Goal: Answer question/provide support

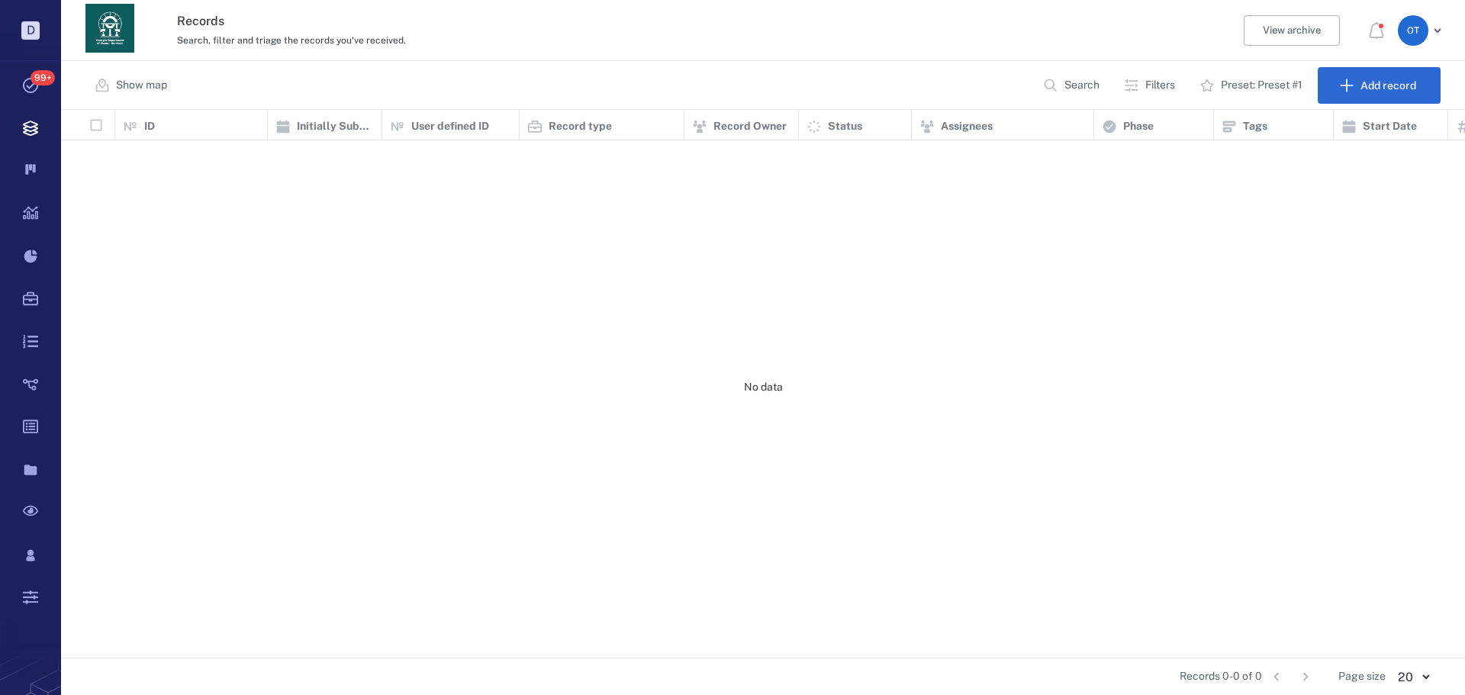
click at [1082, 90] on p "Search" at bounding box center [1082, 85] width 35 height 15
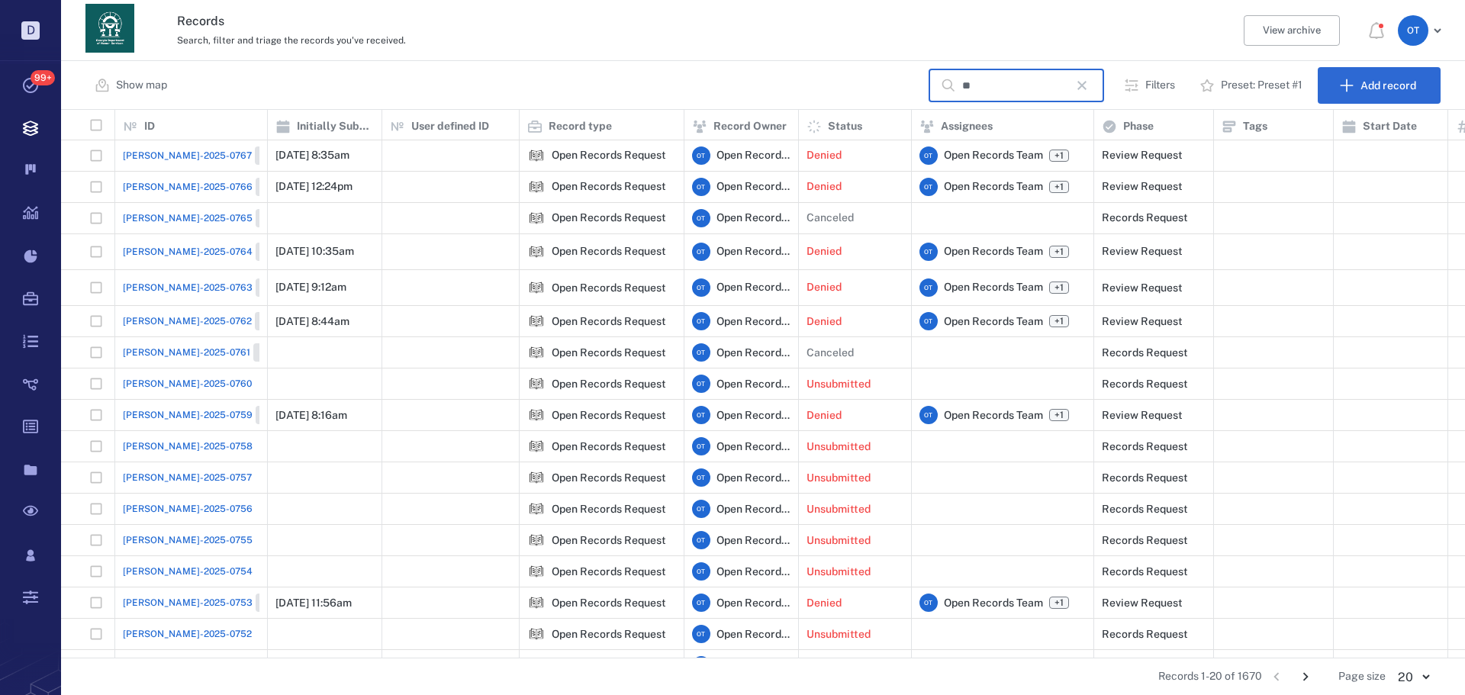
type input "*"
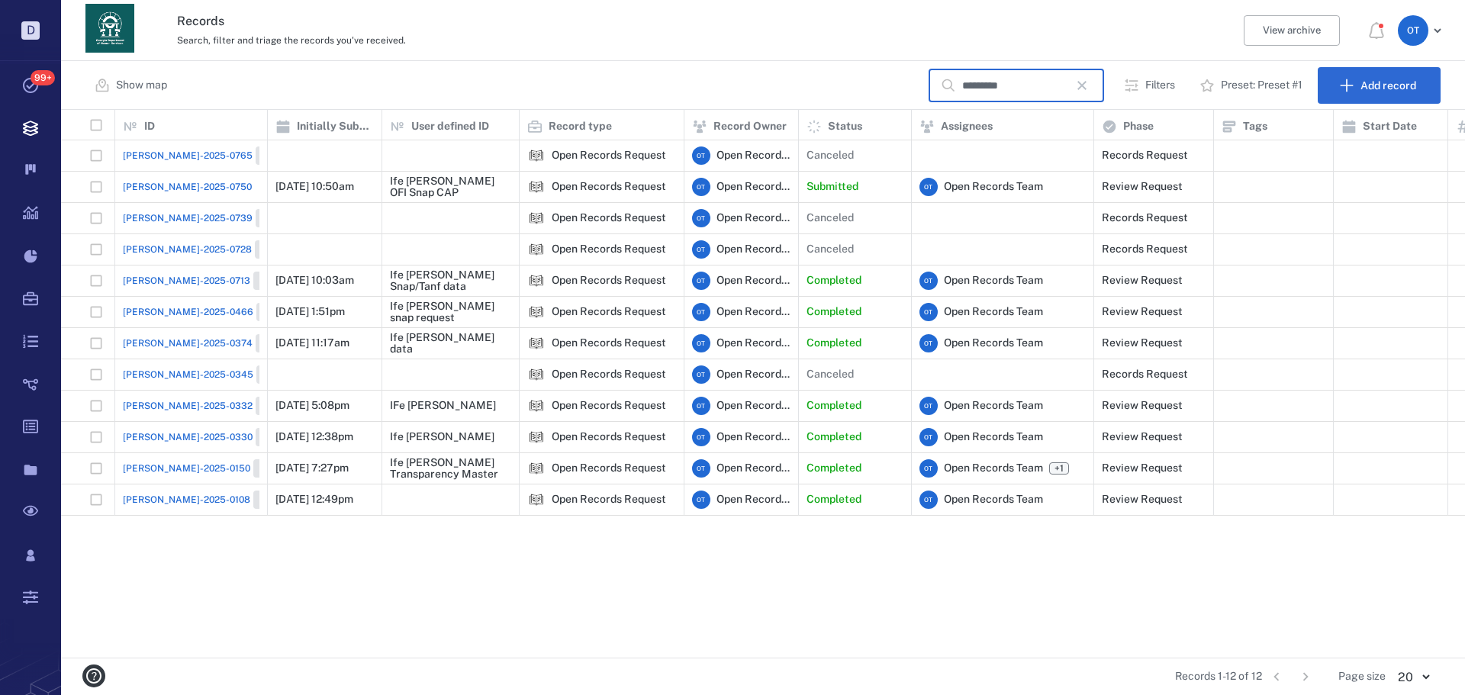
type input "*********"
click at [156, 174] on div "[PERSON_NAME]-2025-0750" at bounding box center [191, 187] width 137 height 31
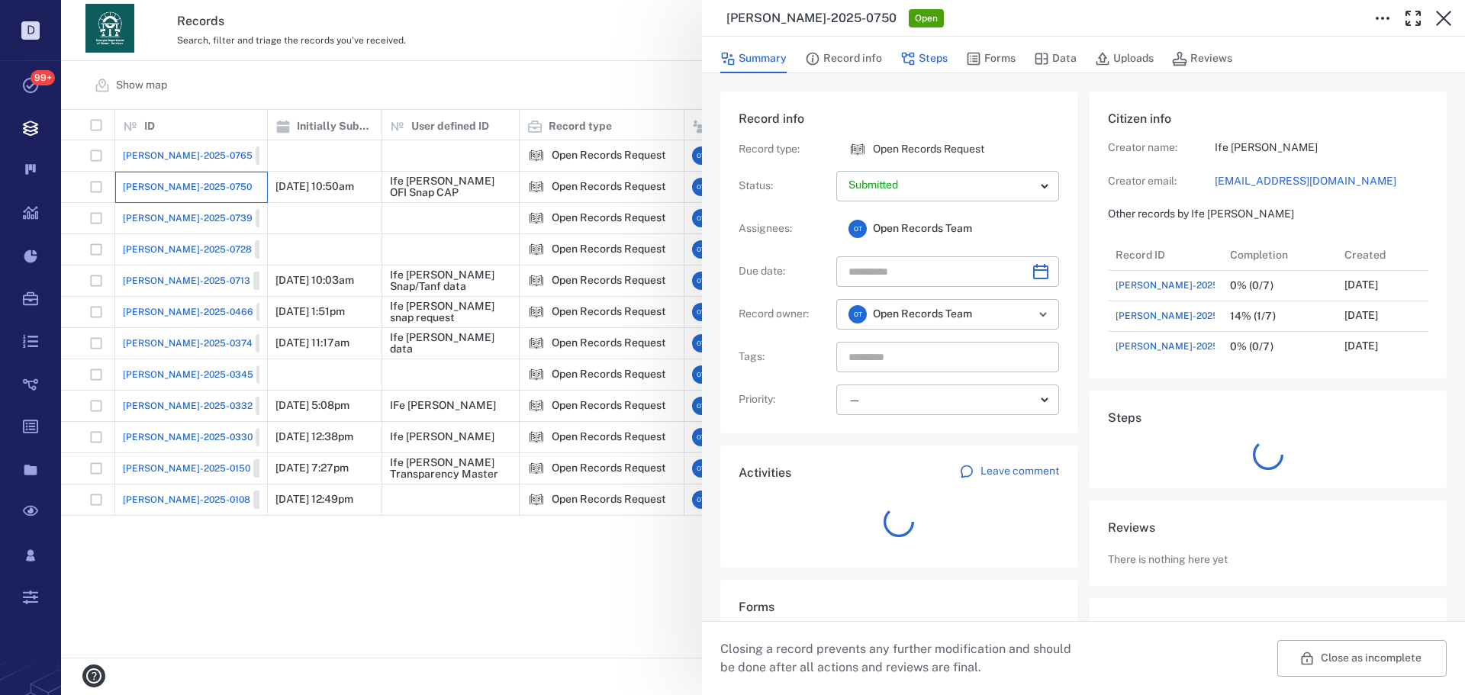
scroll to position [427, 292]
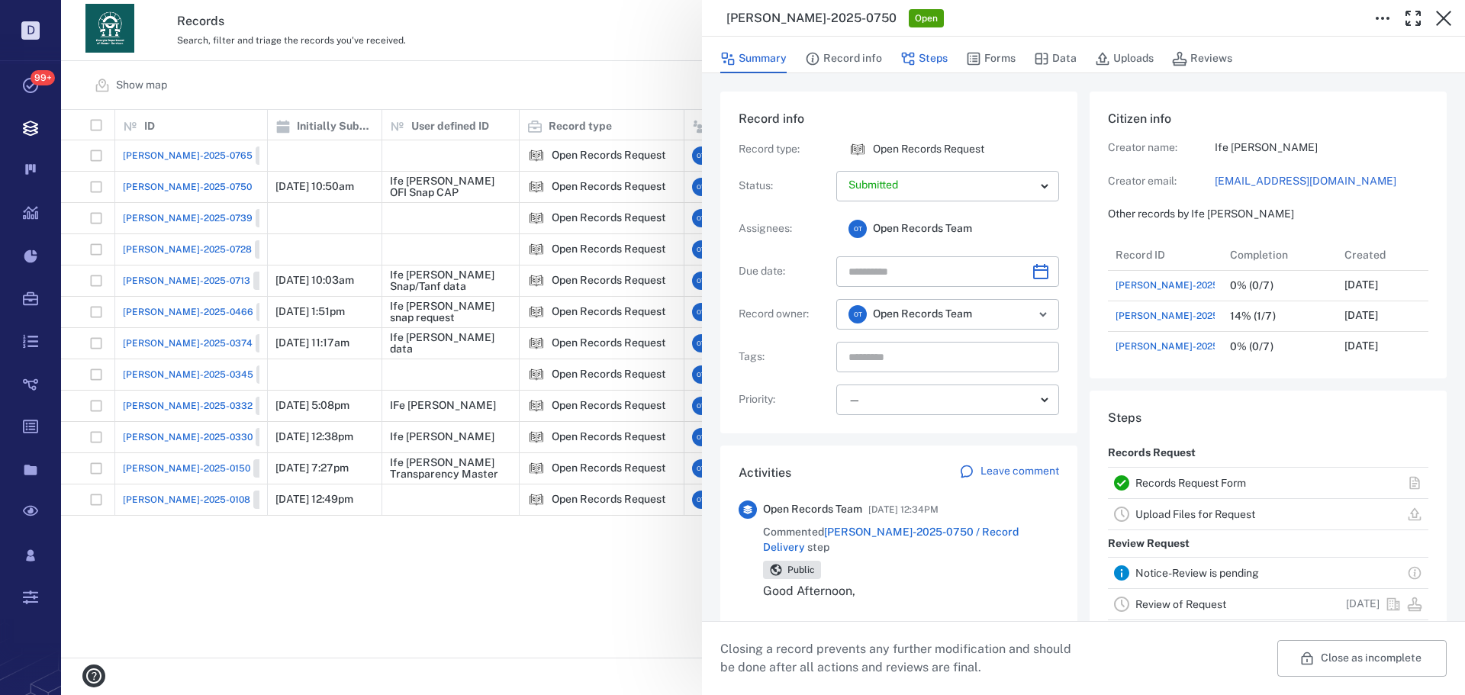
click at [928, 58] on button "Steps" at bounding box center [924, 58] width 47 height 29
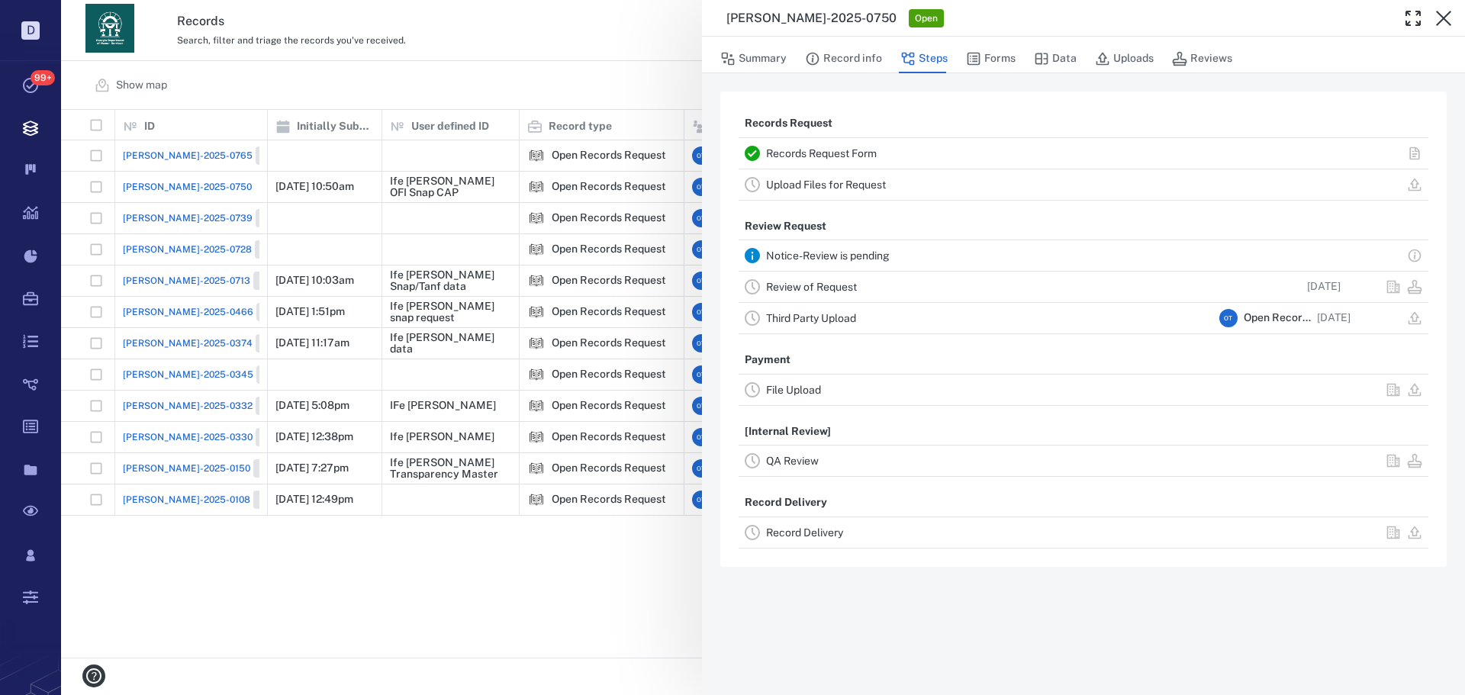
click at [826, 534] on link "Record Delivery" at bounding box center [804, 533] width 77 height 12
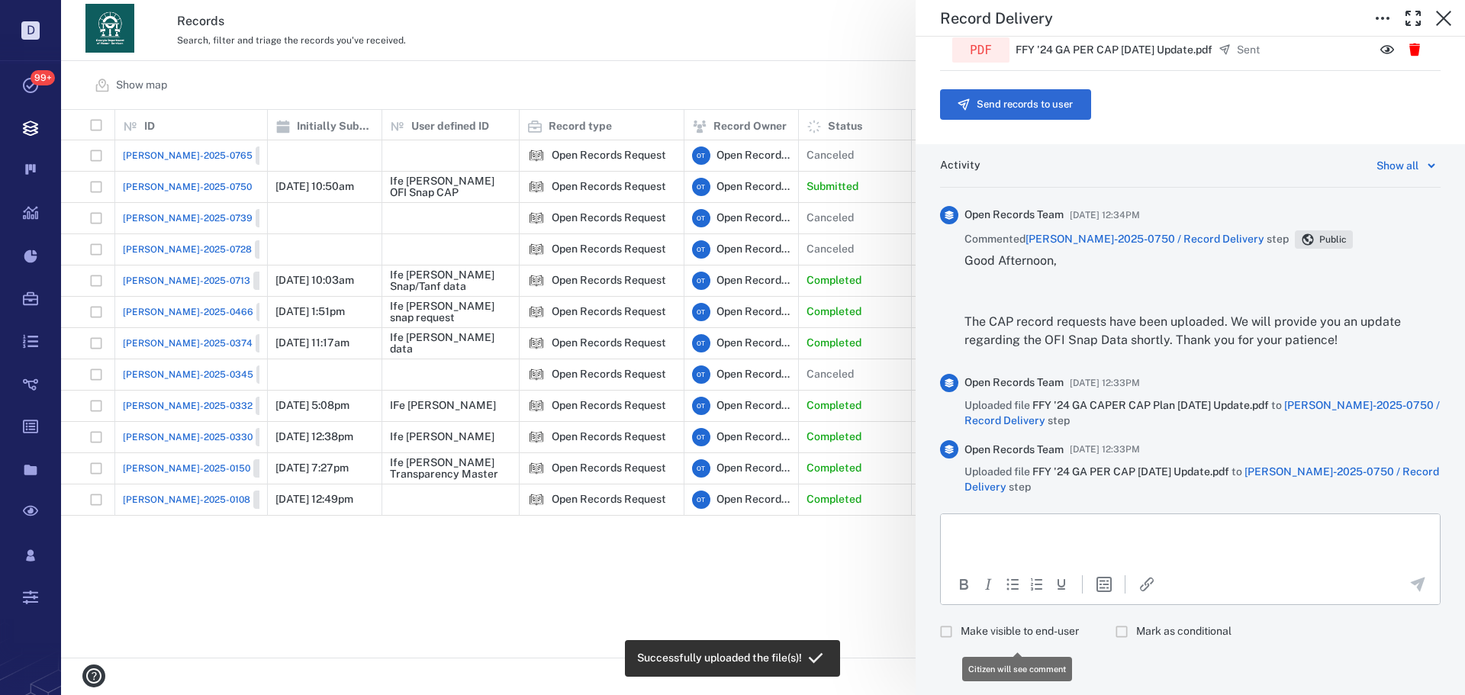
click at [970, 634] on span "Make visible to end-user" at bounding box center [1020, 631] width 118 height 15
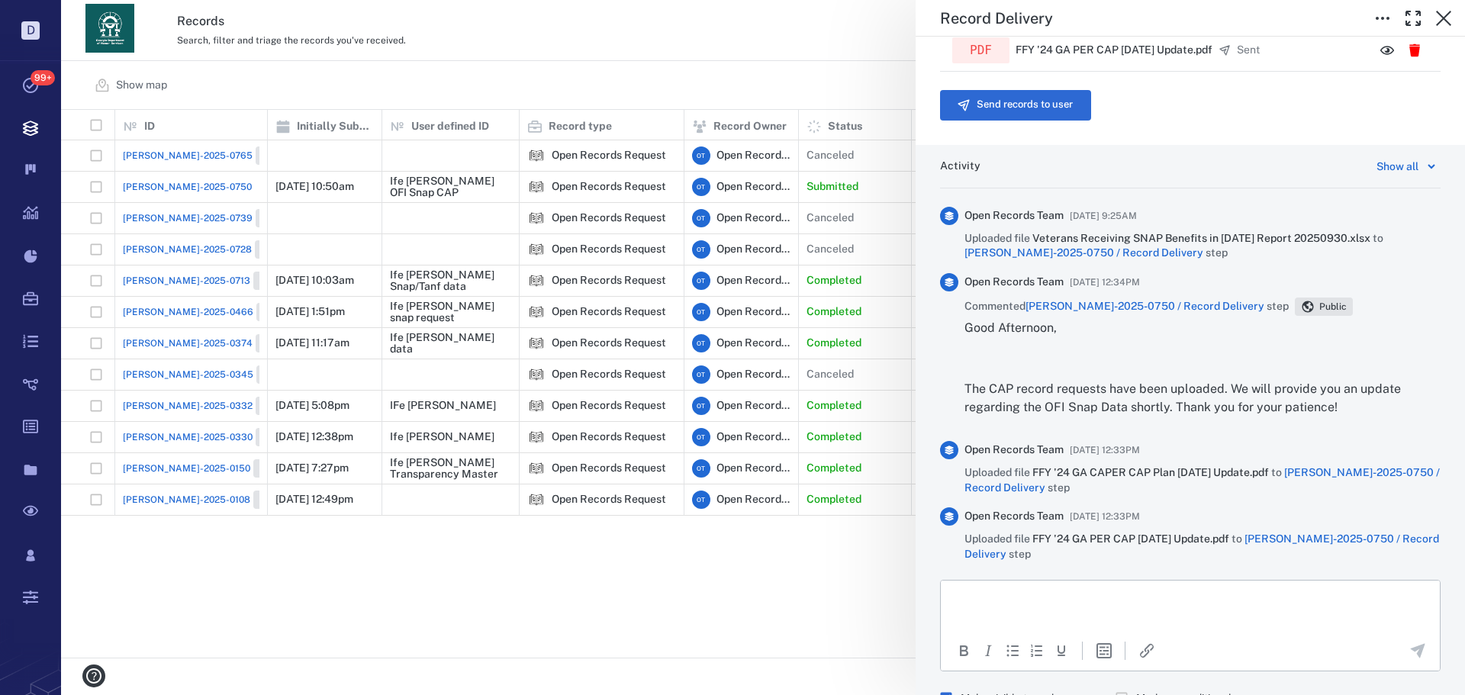
scroll to position [537, 1394]
click at [957, 534] on div at bounding box center [949, 535] width 18 height 54
drag, startPoint x: 1981, startPoint y: 1212, endPoint x: 1046, endPoint y: 611, distance: 1111.3
click at [1411, 648] on icon "Send the comment" at bounding box center [1418, 651] width 15 height 15
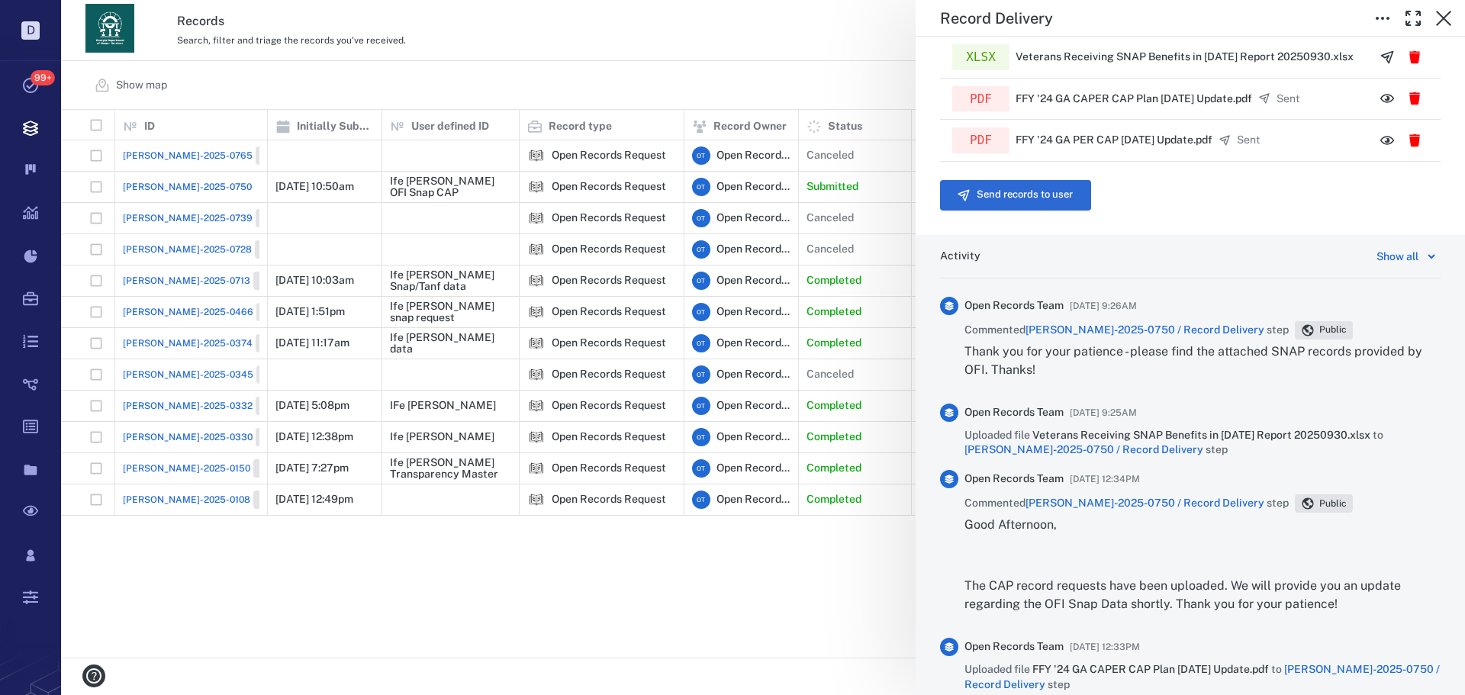
scroll to position [433, 0]
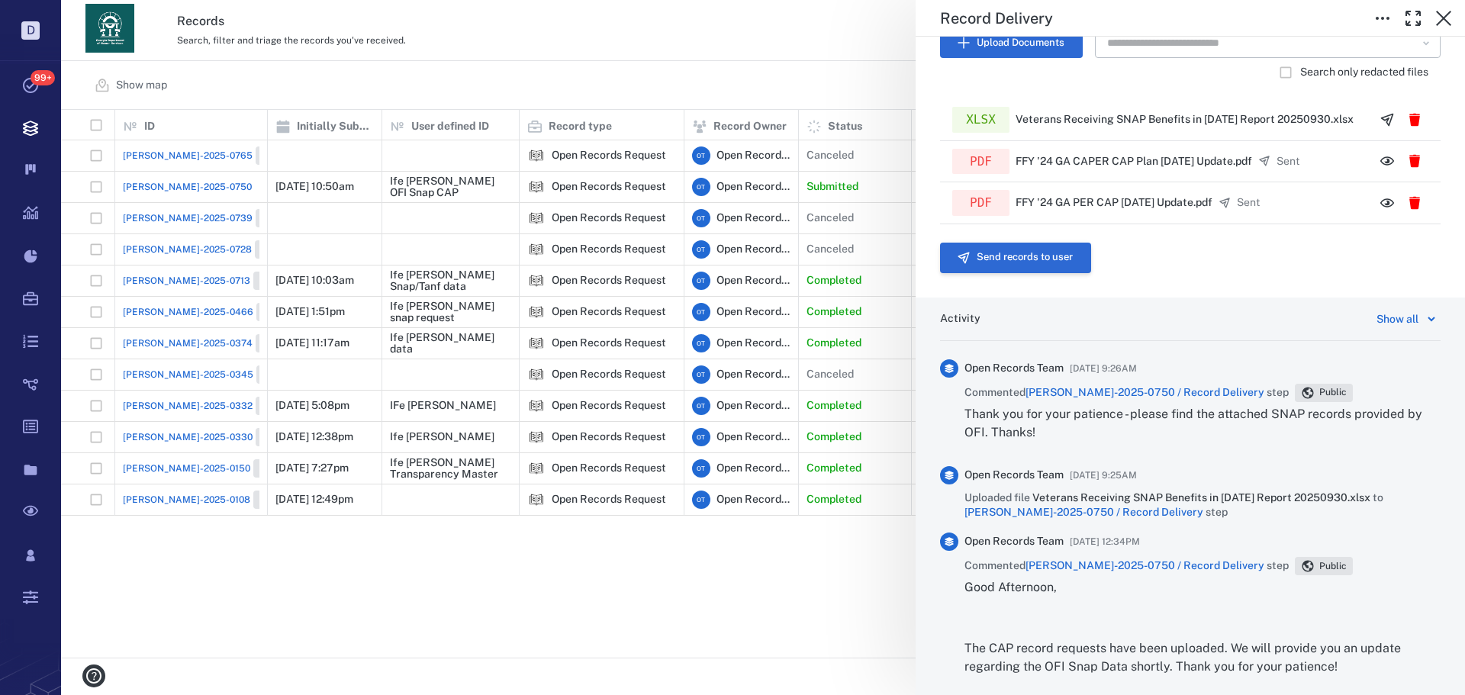
click at [1027, 256] on button "Send records to user" at bounding box center [1015, 258] width 151 height 31
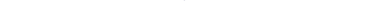
scroll to position [373, 0]
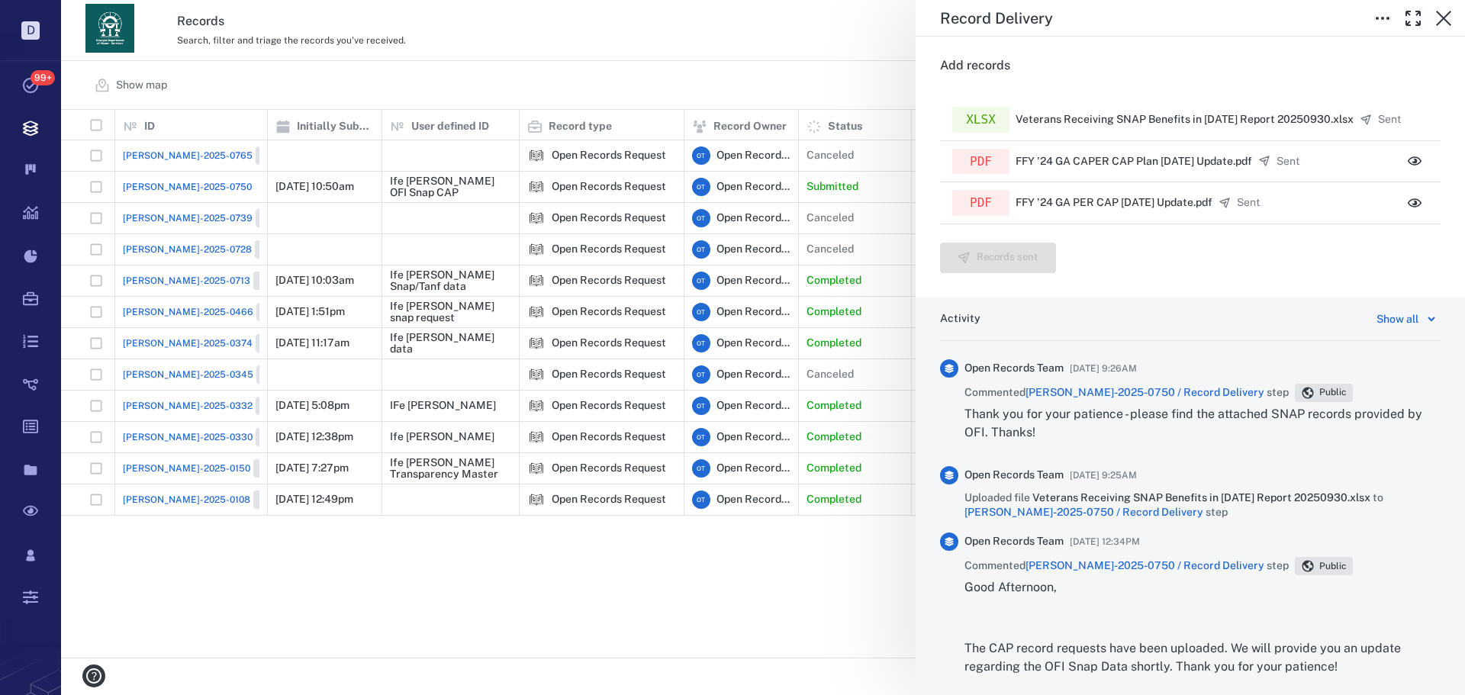
click at [715, 71] on div "Record Delivery Status Complete Type Record delivery Assignee ​ Due date ​ Reco…" at bounding box center [763, 347] width 1404 height 695
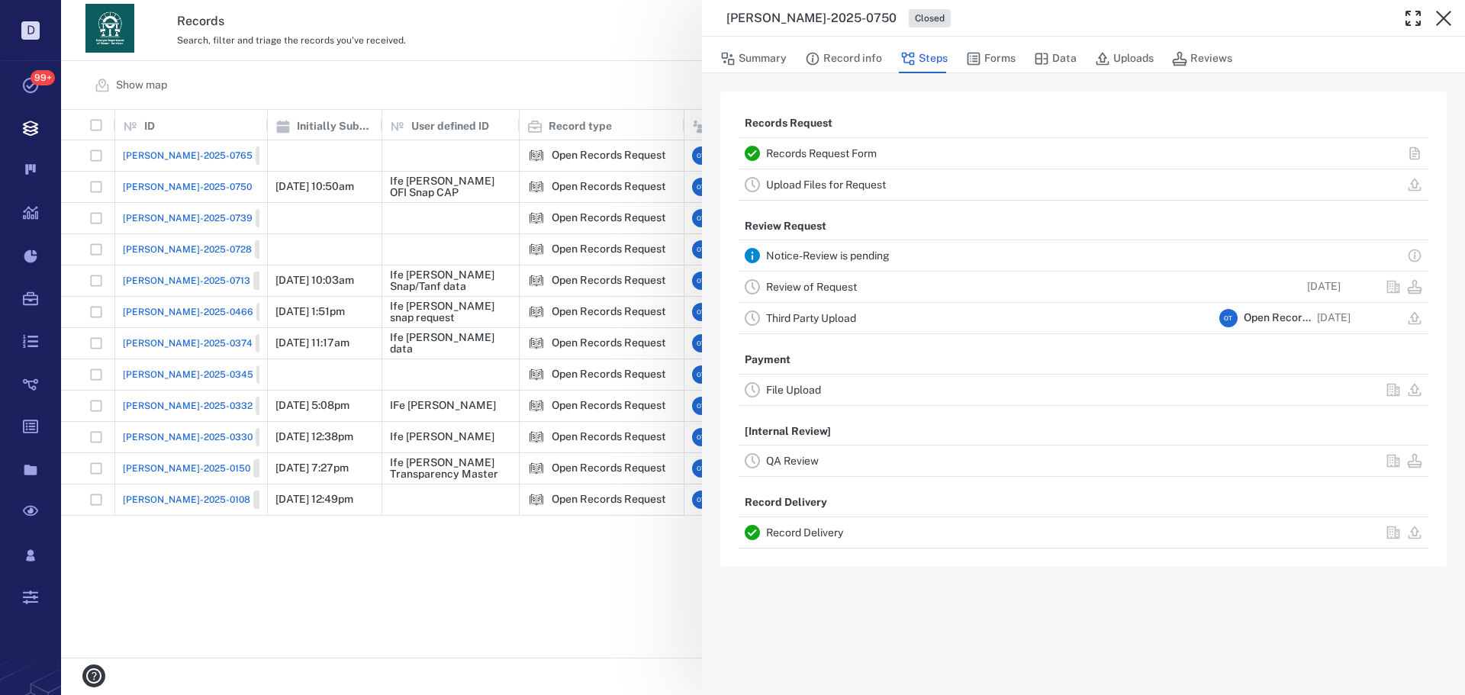
drag, startPoint x: 543, startPoint y: 105, endPoint x: 1065, endPoint y: 138, distance: 523.8
click at [543, 103] on div "[PERSON_NAME]-2025-0750 Closed Summary Record info Steps Forms Data Uploads Rev…" at bounding box center [763, 347] width 1404 height 695
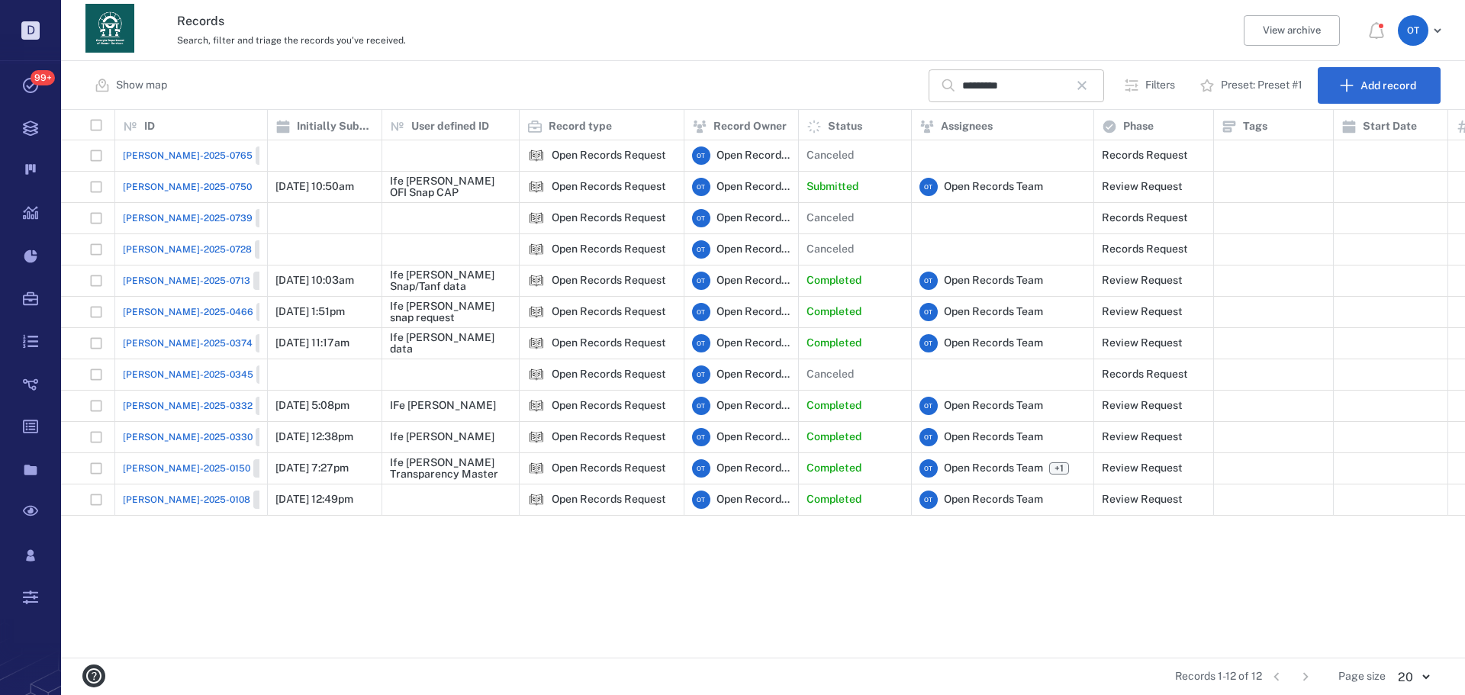
click at [1091, 91] on icon "button" at bounding box center [1082, 85] width 18 height 18
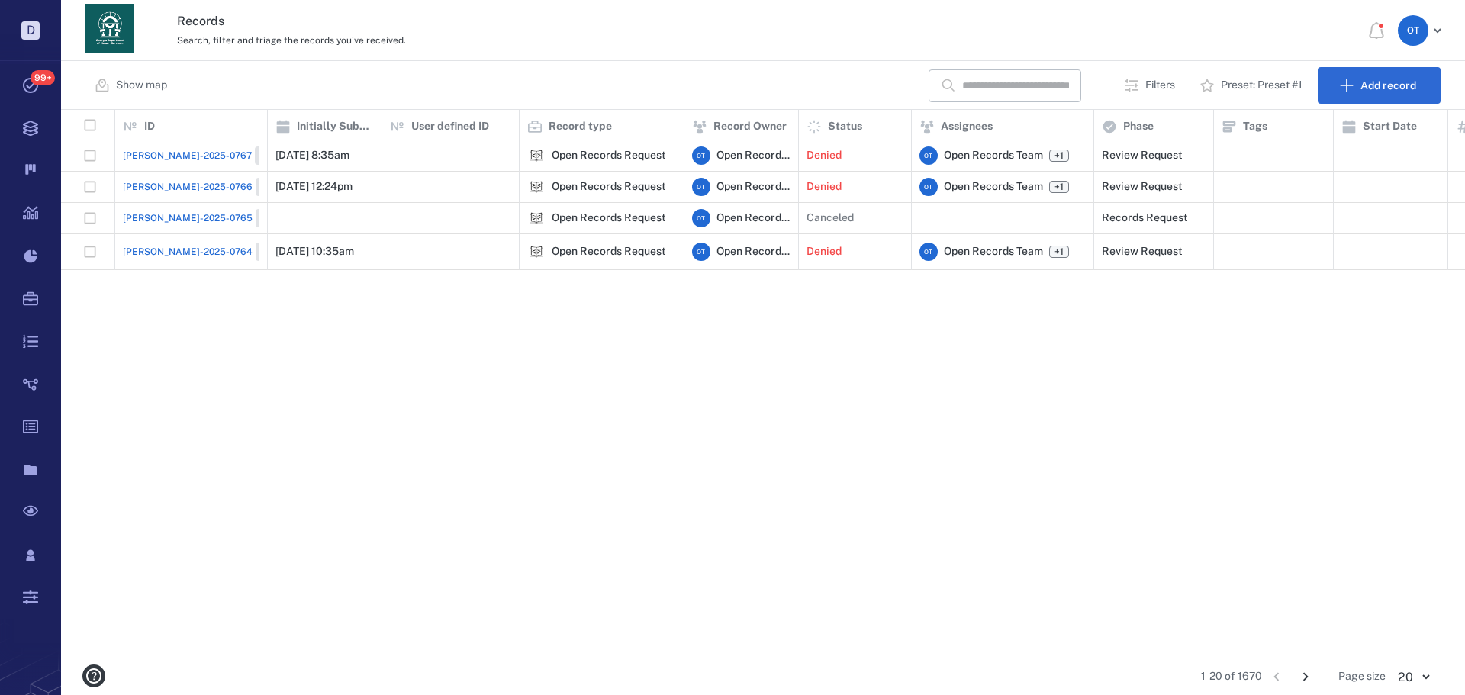
scroll to position [537, 1394]
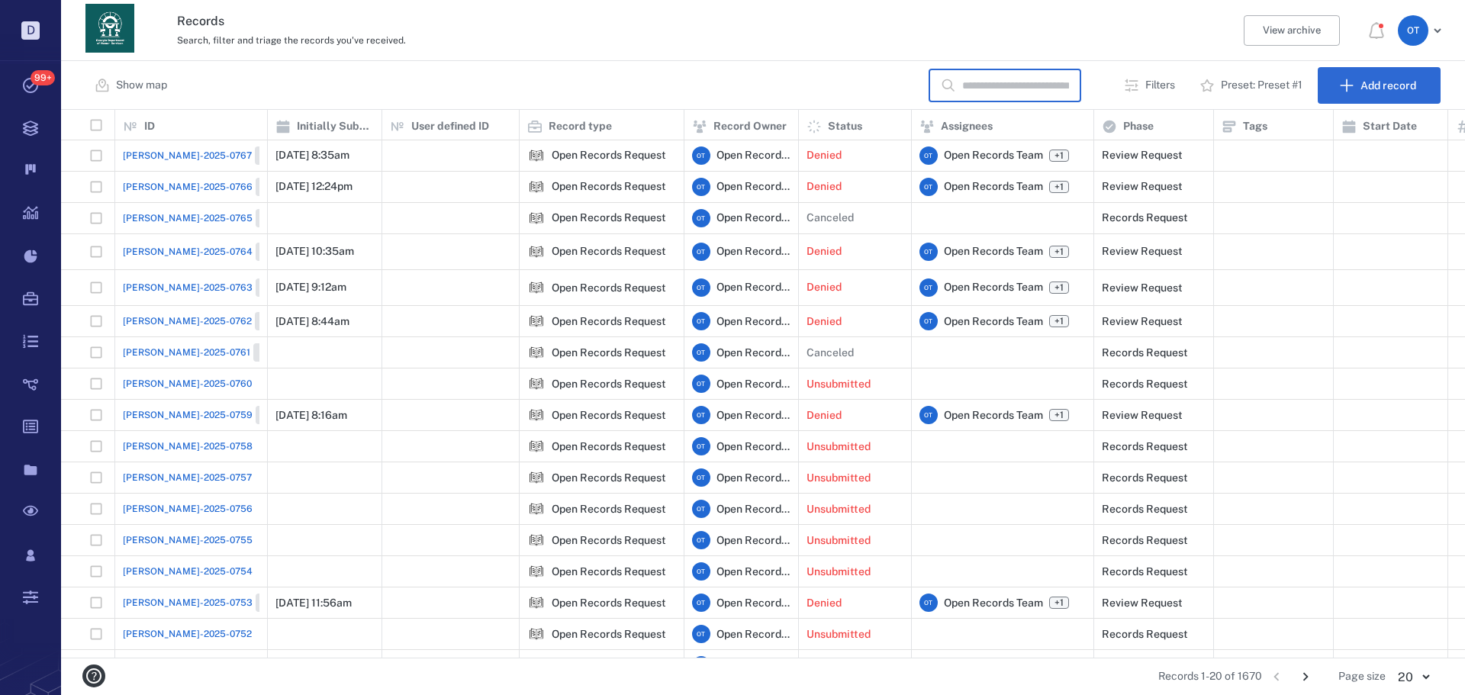
click at [975, 96] on input "text" at bounding box center [1015, 85] width 107 height 33
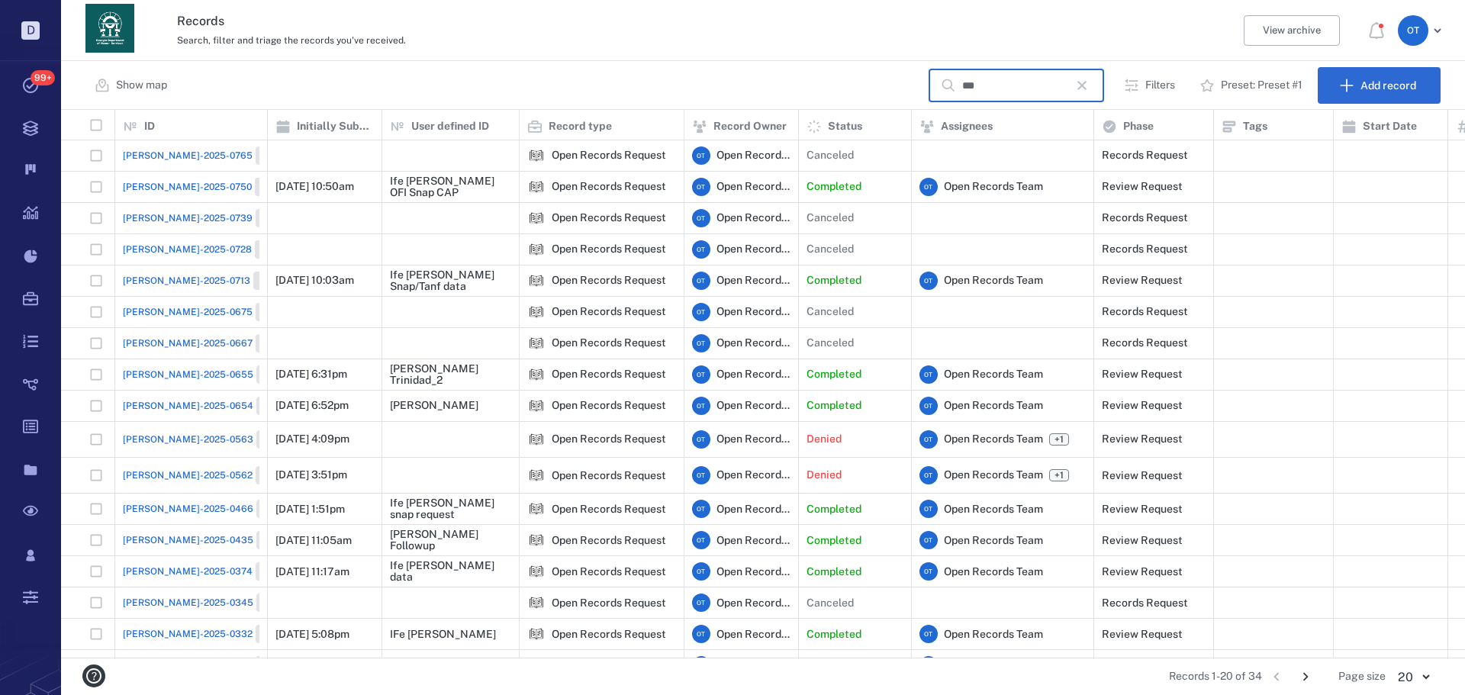
type input "***"
click at [160, 196] on div "[PERSON_NAME]-2025-0750 Closed" at bounding box center [191, 187] width 137 height 31
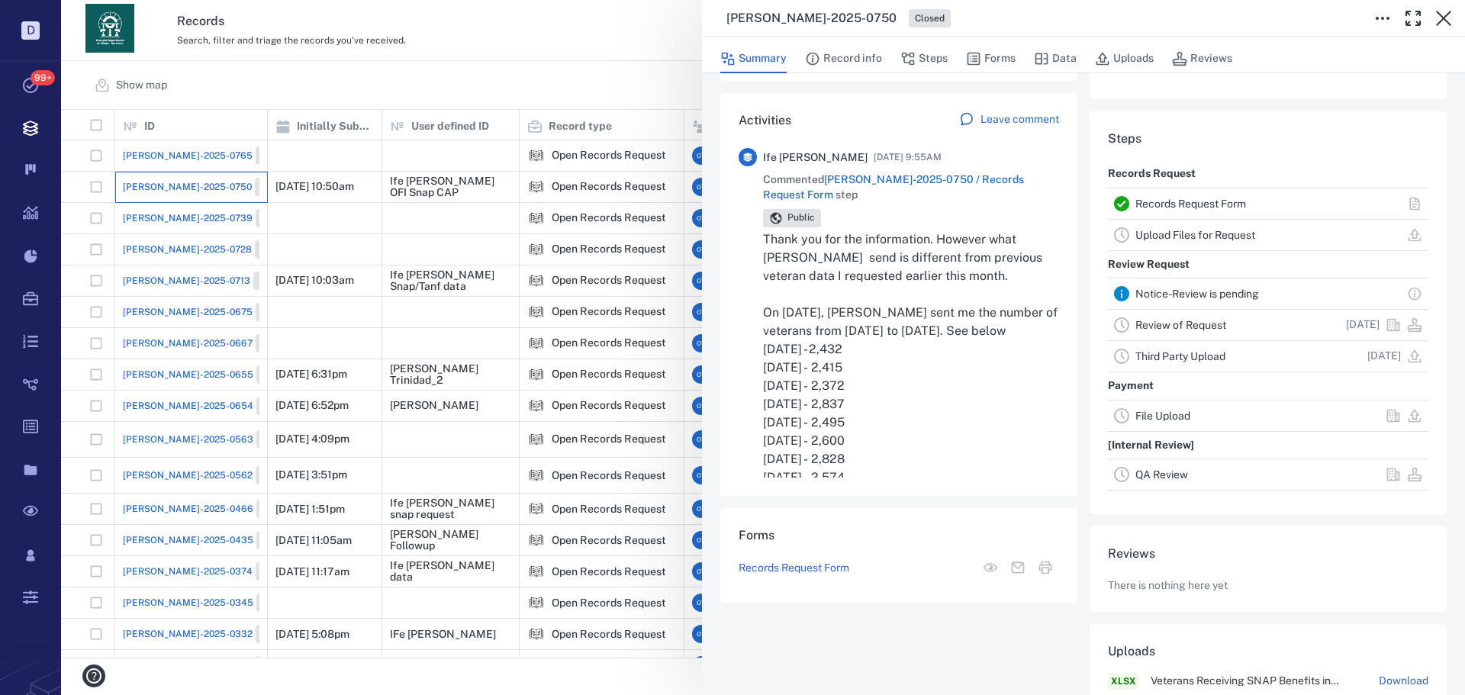
scroll to position [305, 0]
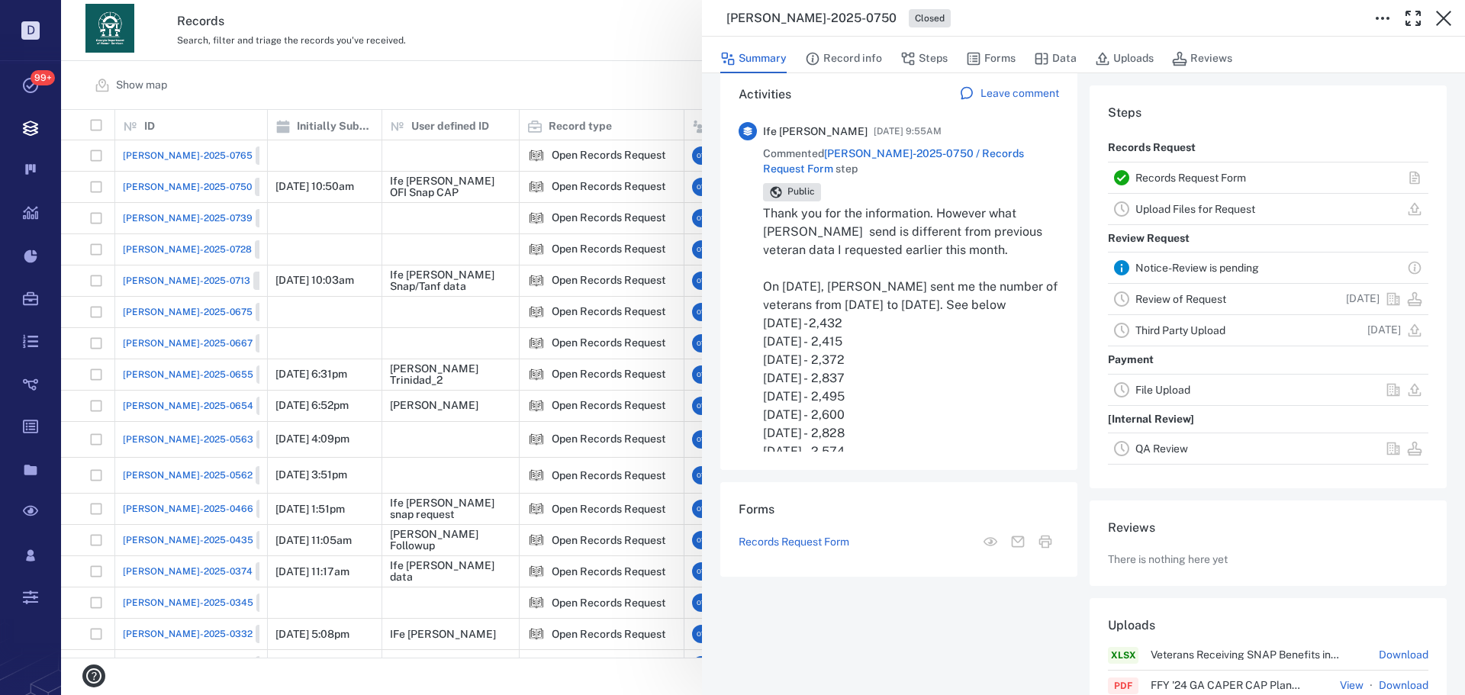
click at [865, 156] on span "[PERSON_NAME]-2025-0750 / Records Request Form" at bounding box center [893, 160] width 261 height 27
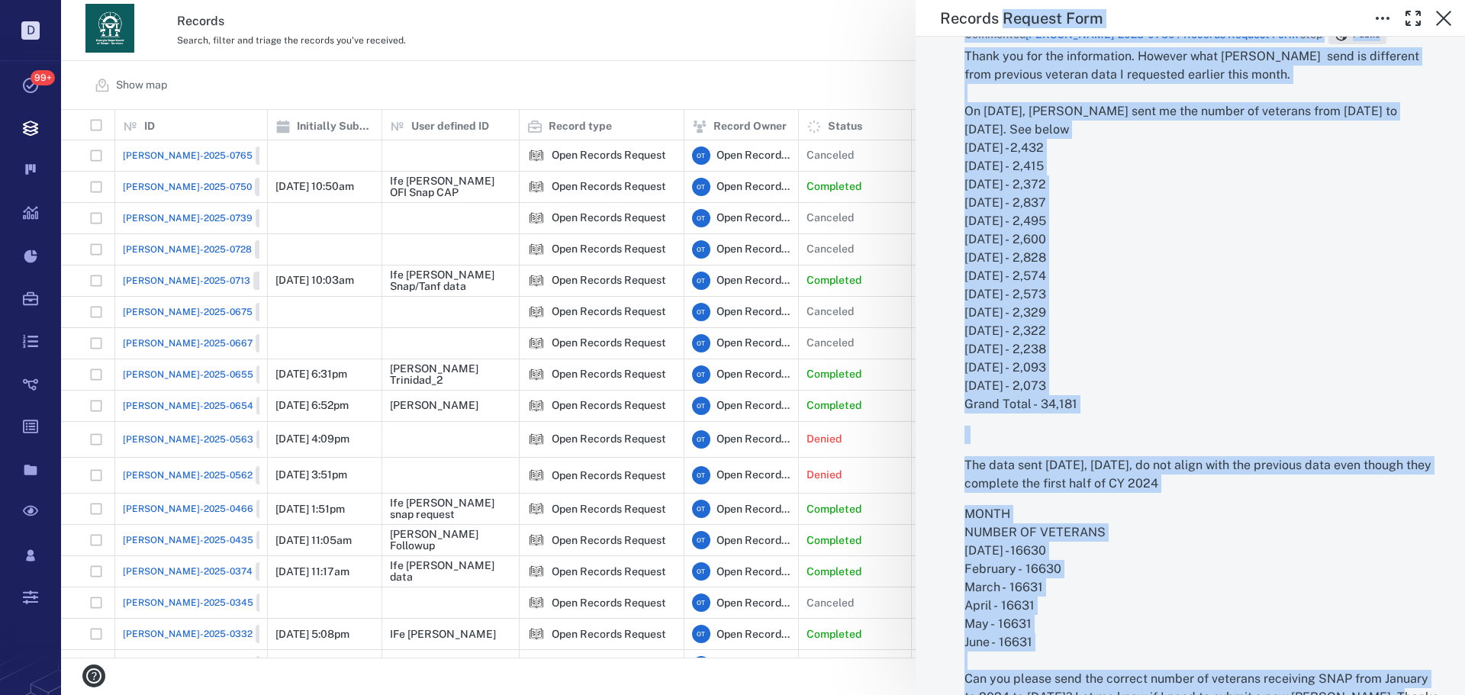
scroll to position [2244, 0]
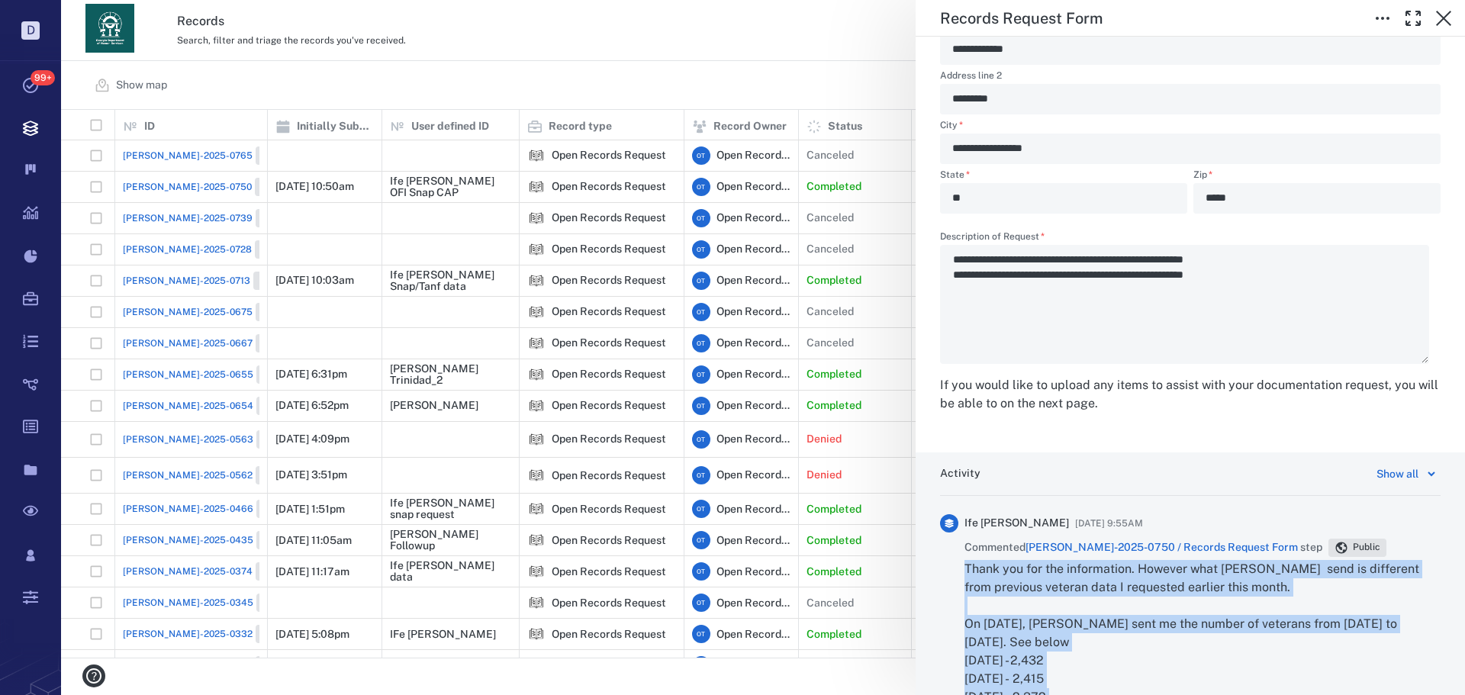
drag, startPoint x: 1397, startPoint y: 561, endPoint x: 968, endPoint y: 576, distance: 429.2
copy div "Thank you for the information. However what [PERSON_NAME] send is different fro…"
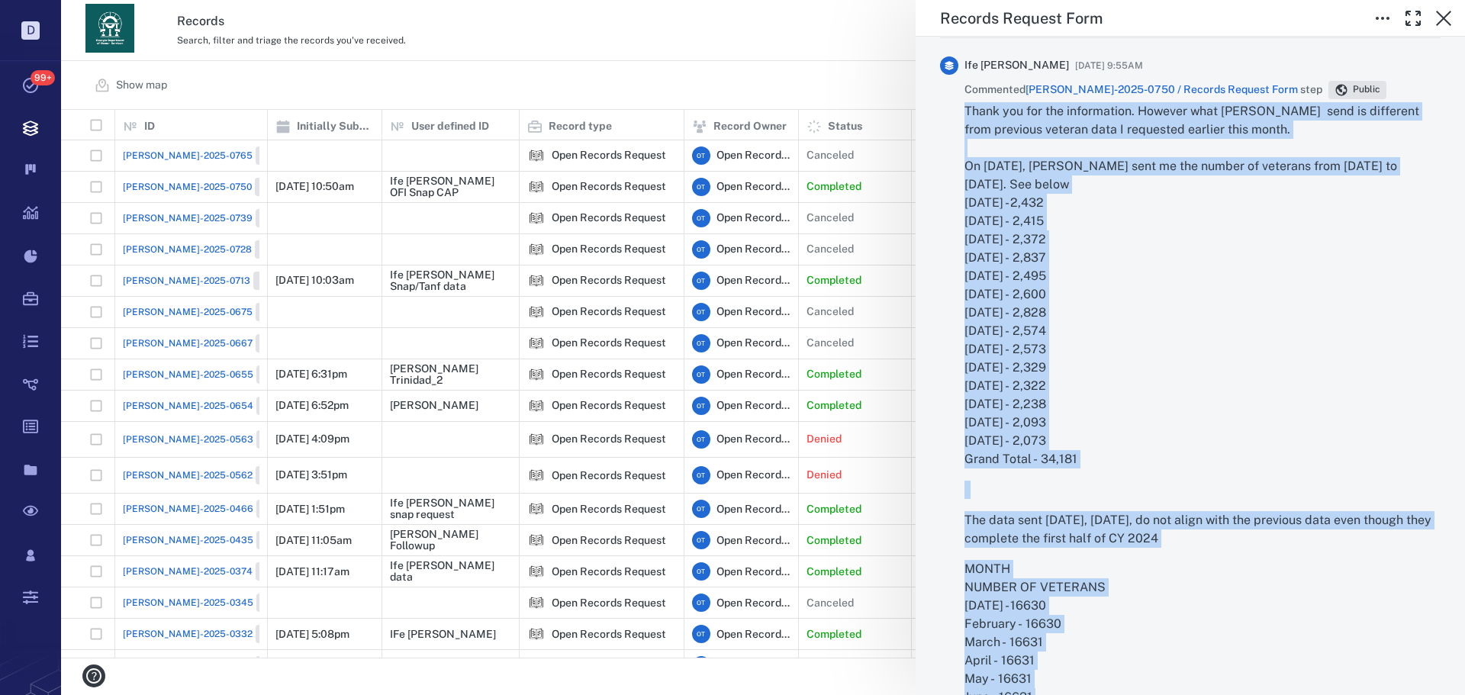
click at [1221, 457] on p "Thank you for the information. However what [PERSON_NAME] send is different fro…" at bounding box center [1203, 285] width 476 height 366
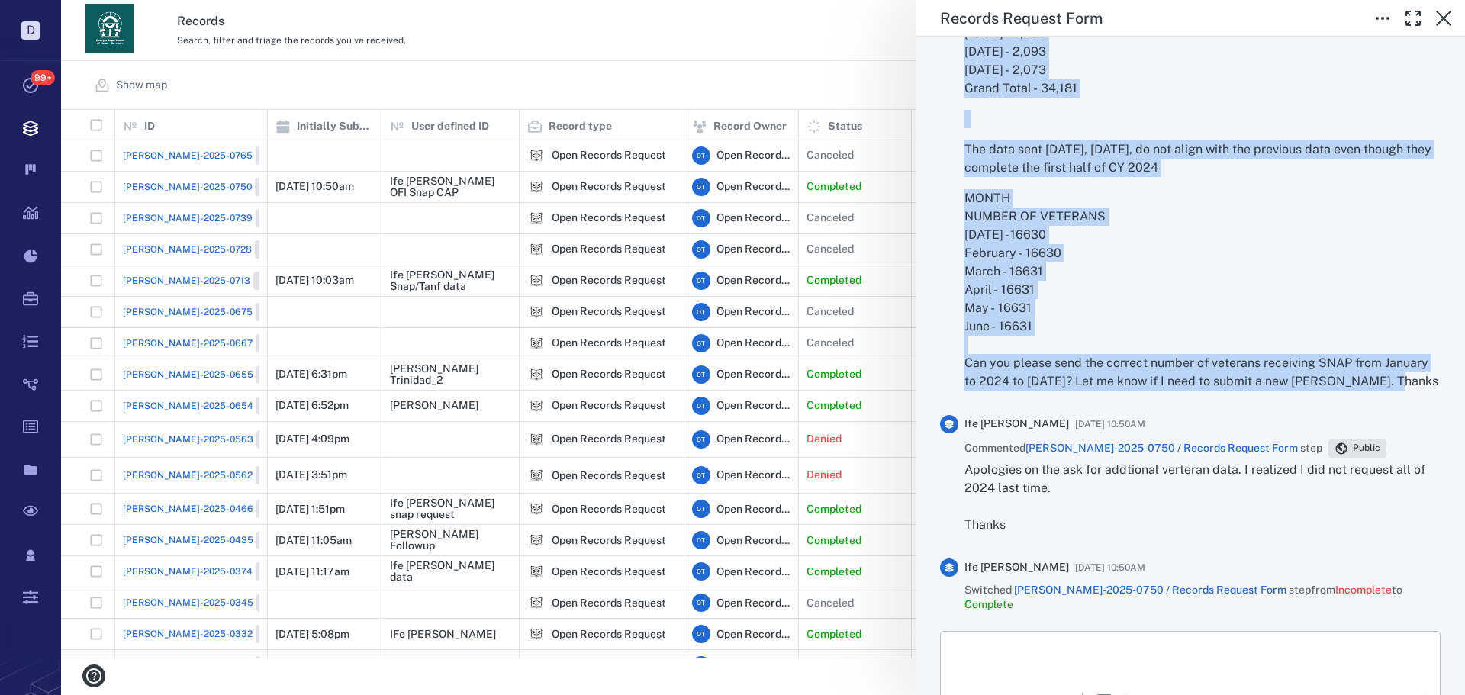
scroll to position [3175, 0]
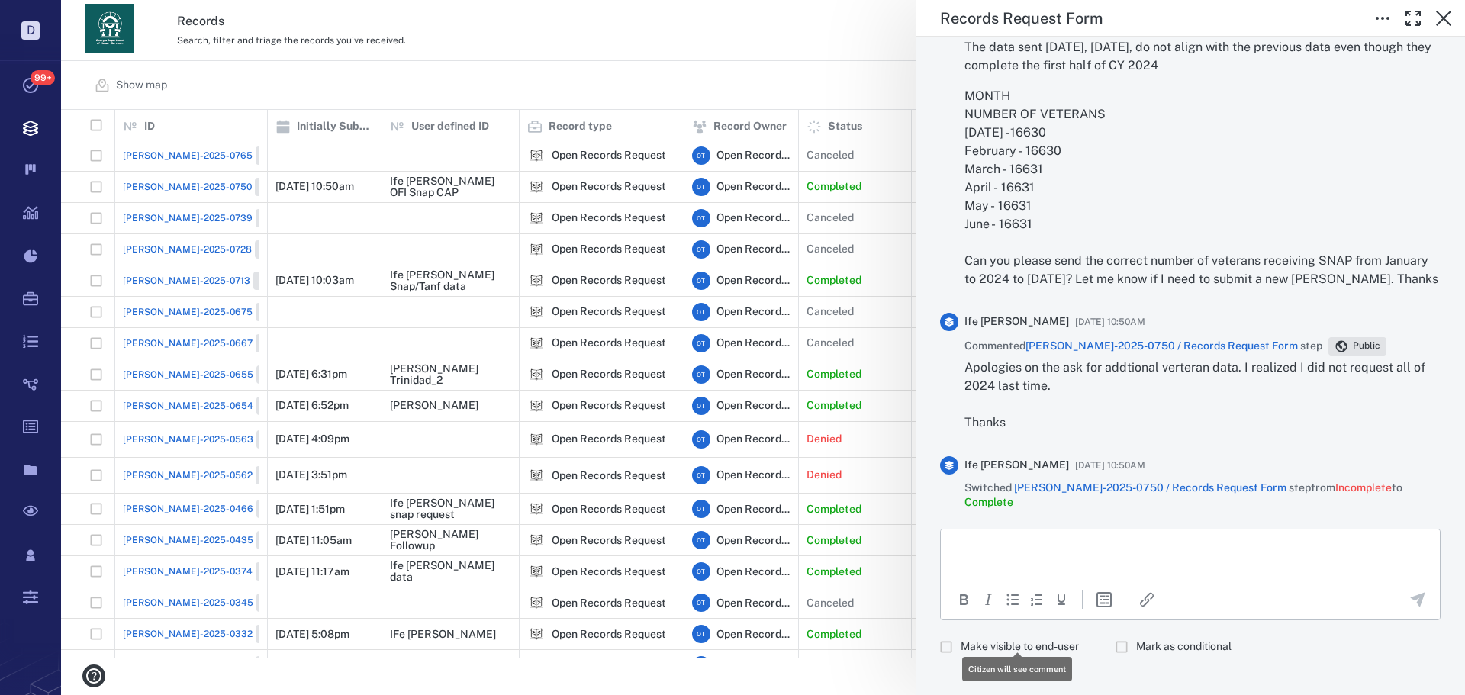
click at [1020, 640] on span "Make visible to end-user" at bounding box center [1020, 647] width 118 height 15
click at [1041, 567] on html at bounding box center [1190, 548] width 499 height 38
click at [1003, 545] on p "**********" at bounding box center [1185, 548] width 462 height 14
click at [1173, 548] on p "**********" at bounding box center [1185, 548] width 462 height 14
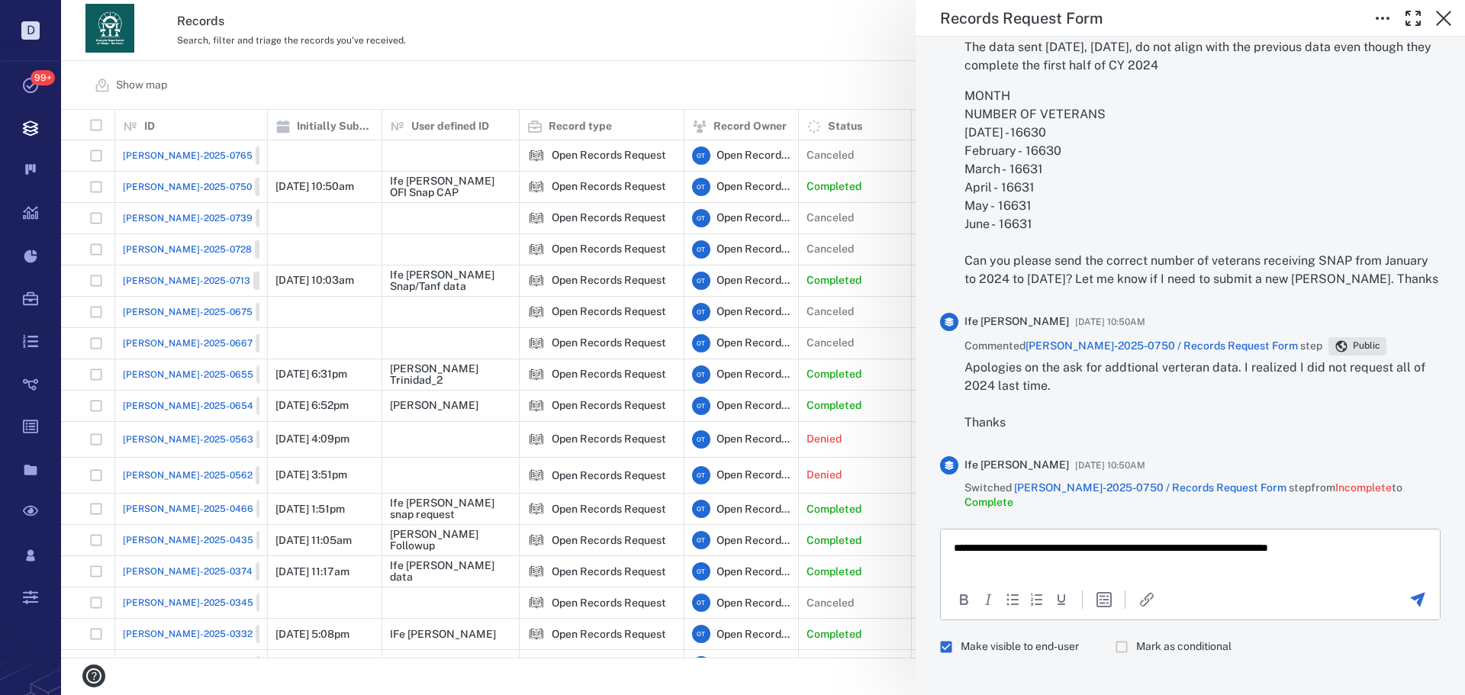
click at [1409, 591] on icon "Send the comment" at bounding box center [1418, 600] width 18 height 18
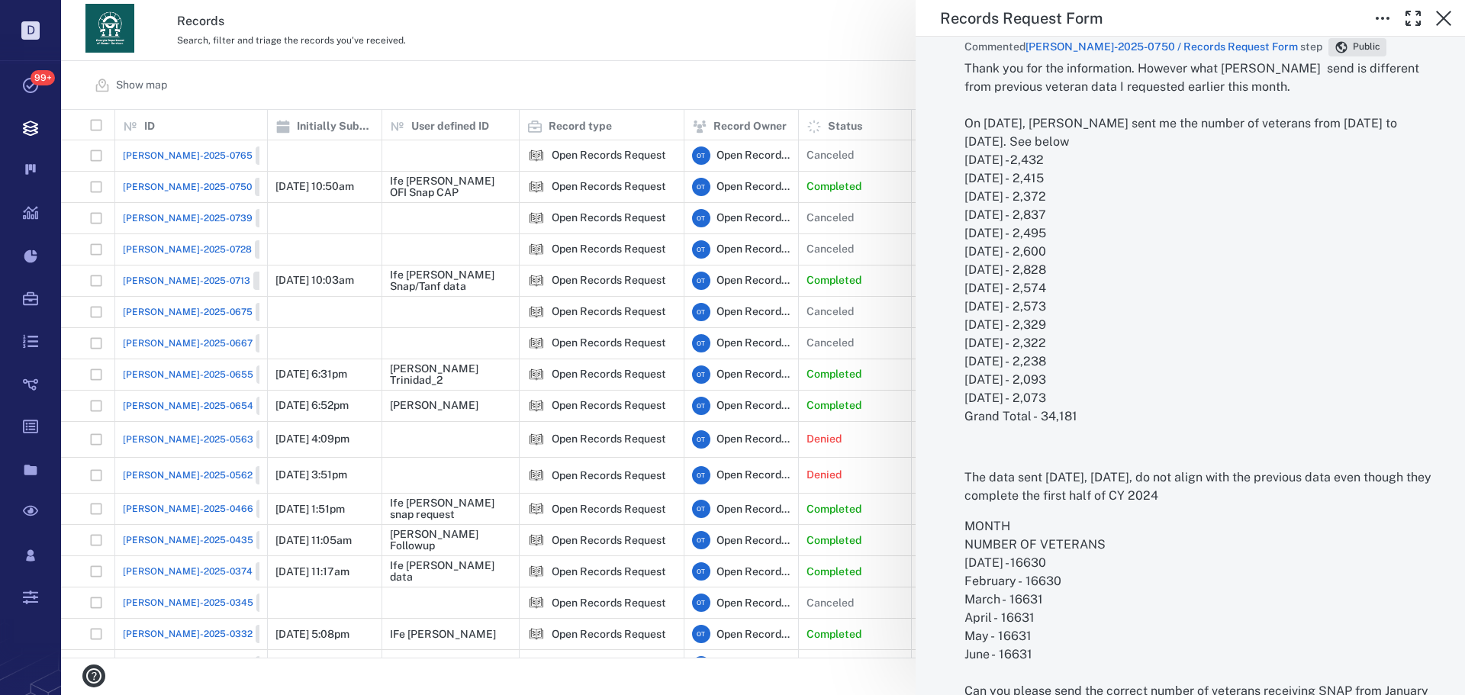
scroll to position [2870, 0]
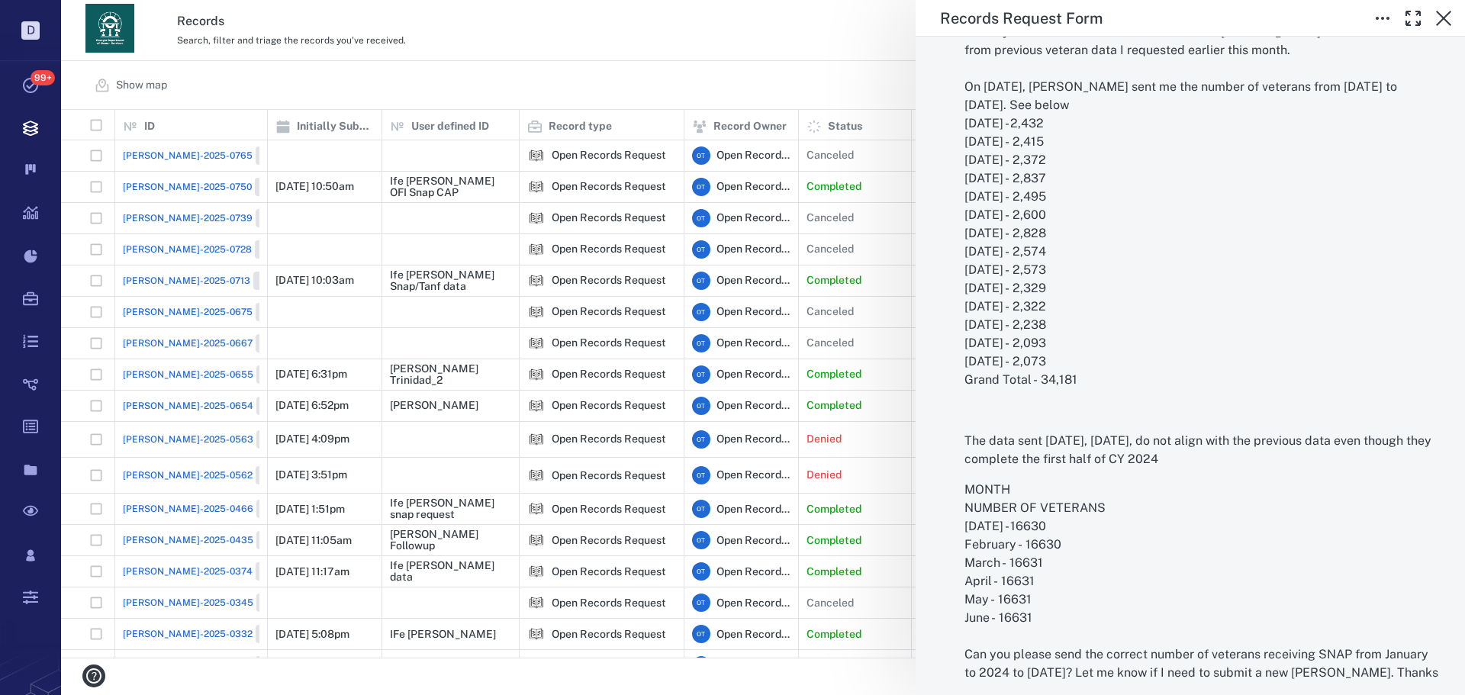
click at [818, 118] on div "Records Request Form Status Complete Type Form Record [PERSON_NAME]-2025-0750 R…" at bounding box center [763, 347] width 1404 height 695
click at [864, 75] on div "Records Request Form Status Complete Type Form Record [PERSON_NAME]-2025-0750 R…" at bounding box center [763, 347] width 1404 height 695
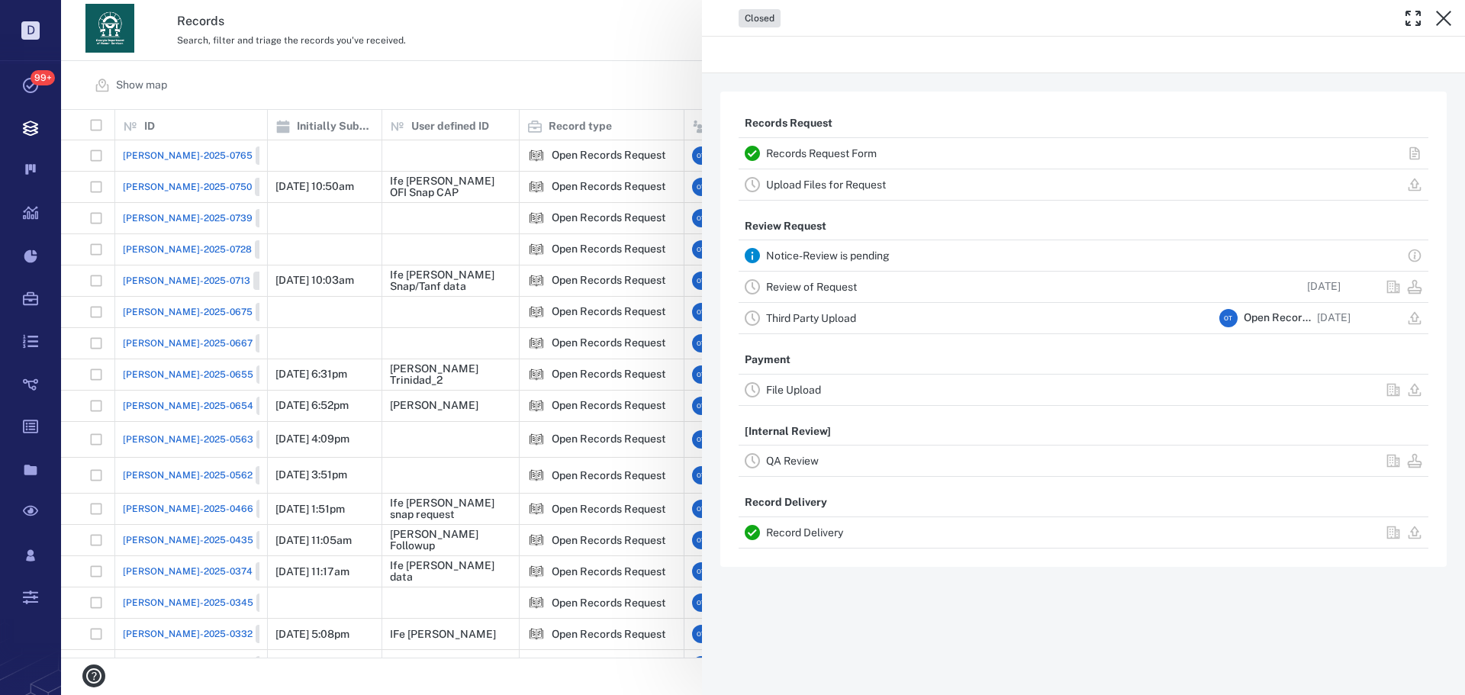
click at [978, 105] on div "Closed Records Request Records Request Form Upload Files for Request Review Req…" at bounding box center [763, 347] width 1404 height 695
click at [640, 86] on div "Show map *** ​ Filters Preset: Preset #1 Add record" at bounding box center [763, 85] width 1404 height 49
